Goal: Task Accomplishment & Management: Use online tool/utility

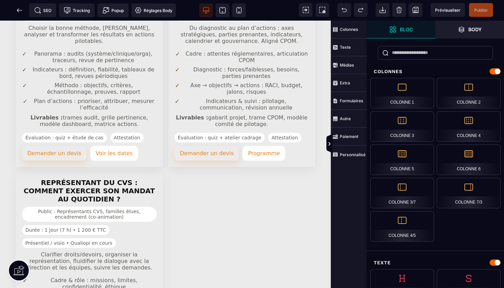
scroll to position [1021, 0]
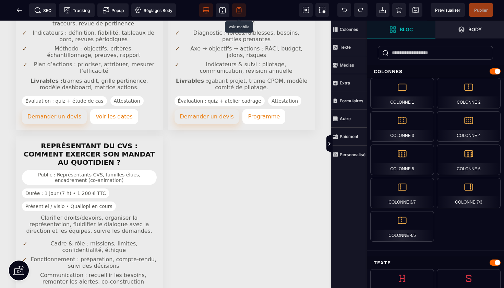
click at [238, 9] on icon at bounding box center [239, 10] width 7 height 7
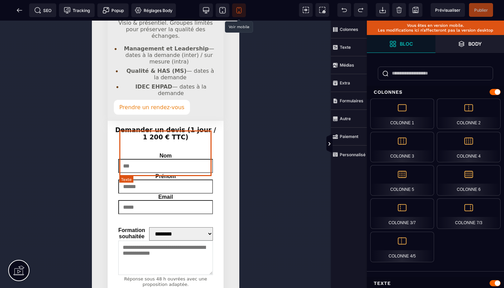
scroll to position [2859, 0]
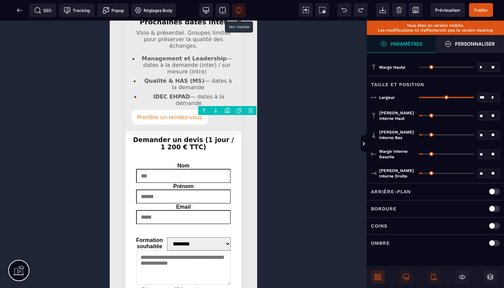
click at [378, 274] on icon at bounding box center [379, 275] width 3 height 3
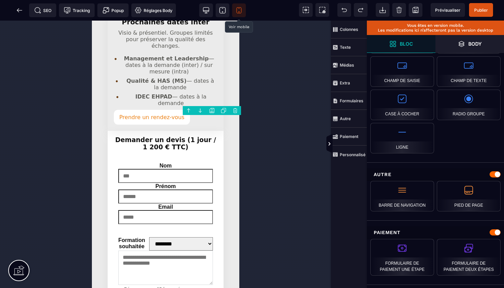
scroll to position [0, 0]
click at [351, 155] on strong "Personnalisé" at bounding box center [353, 154] width 26 height 5
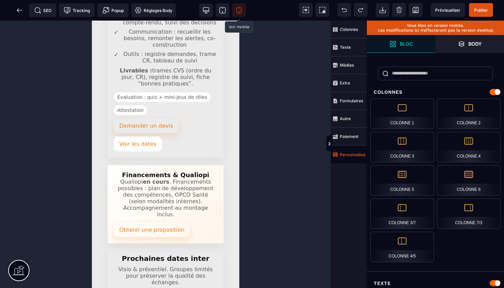
scroll to position [2617, 0]
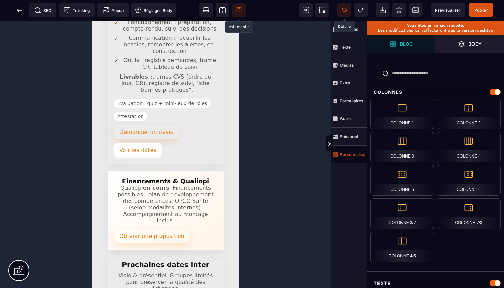
click at [346, 10] on icon at bounding box center [344, 10] width 7 height 7
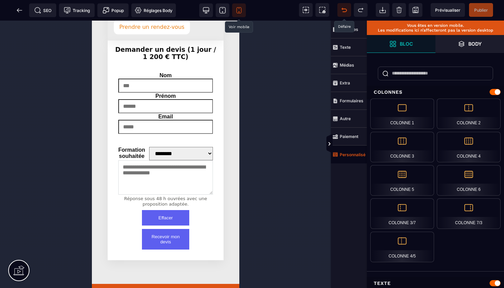
scroll to position [2949, 0]
click at [17, 11] on icon at bounding box center [19, 10] width 7 height 7
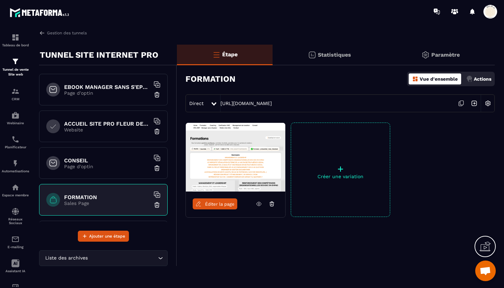
click at [85, 164] on p "Page d'optin" at bounding box center [107, 166] width 86 height 5
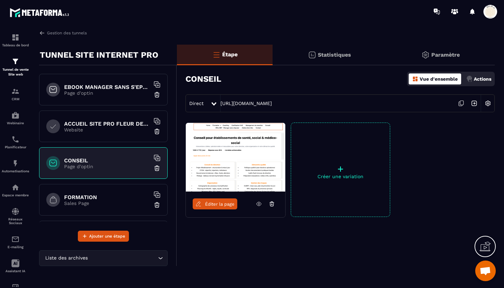
click at [209, 203] on span "Éditer la page" at bounding box center [219, 203] width 29 height 5
